Goal: Navigation & Orientation: Find specific page/section

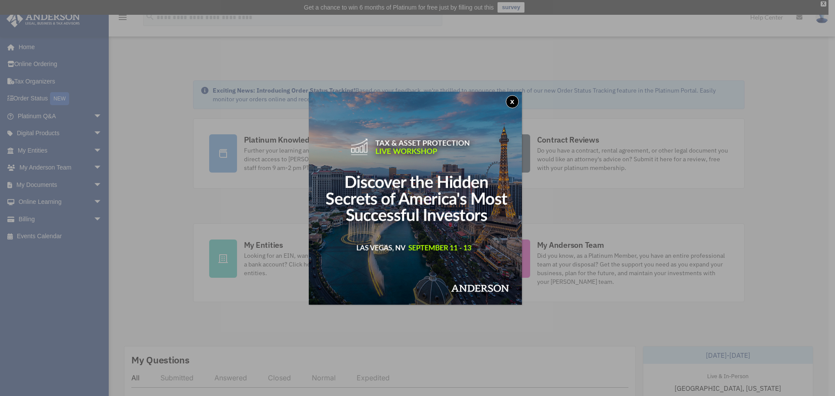
click at [512, 95] on button "x" at bounding box center [512, 101] width 13 height 13
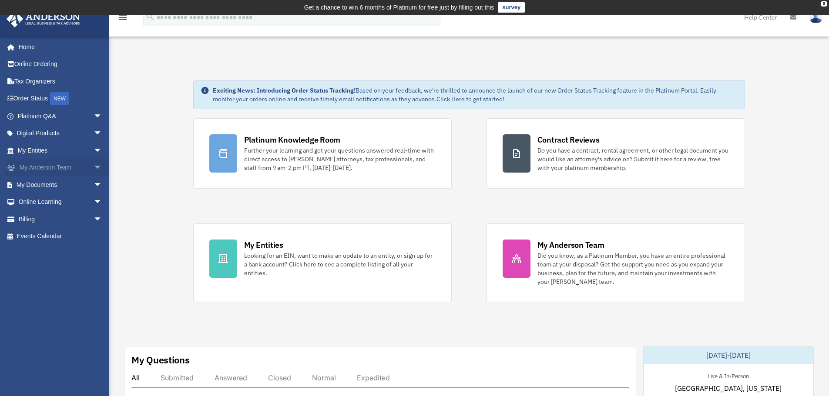
click at [94, 166] on span "arrow_drop_down" at bounding box center [102, 168] width 17 height 18
click at [58, 197] on link "Anderson System" at bounding box center [63, 202] width 103 height 17
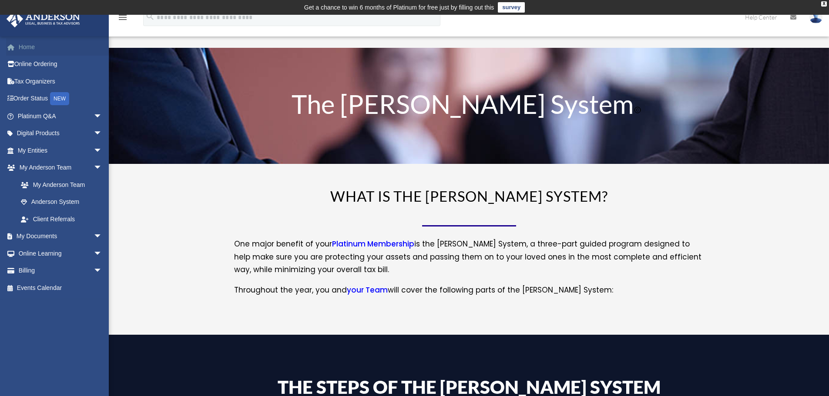
click at [28, 54] on link "Home" at bounding box center [60, 46] width 109 height 17
